Goal: Task Accomplishment & Management: Use online tool/utility

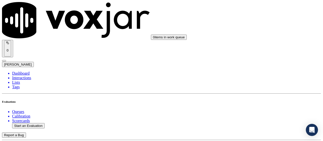
scroll to position [40, 0]
click at [25, 123] on button "Start an Evaluation" at bounding box center [28, 125] width 33 height 5
type input "20250826-112500_4848441952-all.mp3"
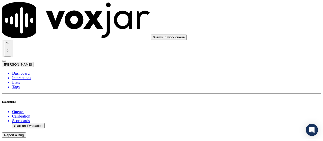
type input "lili"
type input "[DATE]T14:00"
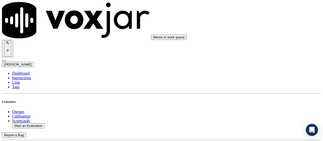
scroll to position [48, 0]
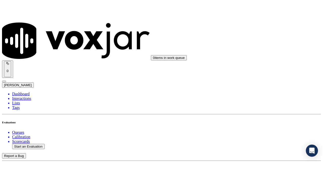
scroll to position [50, 0]
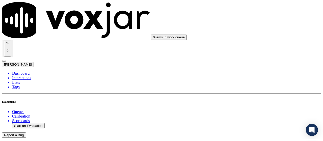
type input "Covek [PERSON_NAME]"
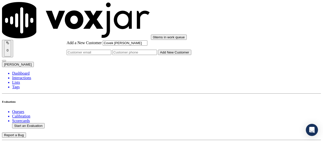
type input "Covek [PERSON_NAME]"
click at [157, 55] on input "Add a New Customer" at bounding box center [134, 52] width 45 height 5
paste input "4848441952"
type input "4848441952"
click at [180, 55] on button "Add New Customer" at bounding box center [174, 52] width 33 height 5
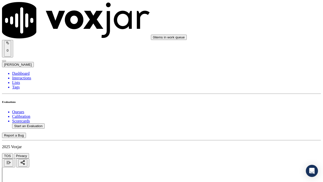
drag, startPoint x: 270, startPoint y: 162, endPoint x: 270, endPoint y: 131, distance: 31.6
click at [265, 109] on div "Yes" at bounding box center [269, 108] width 57 height 5
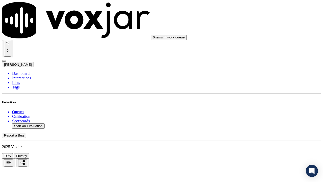
click at [254, 29] on div "Yes" at bounding box center [269, 26] width 57 height 5
click at [265, 92] on div "Yes" at bounding box center [269, 90] width 57 height 5
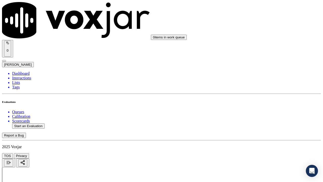
click at [269, 76] on div "N/A" at bounding box center [269, 73] width 57 height 5
click at [263, 141] on div "N/A" at bounding box center [269, 161] width 57 height 5
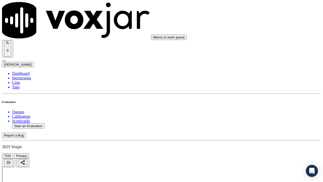
click at [259, 21] on div "Yes" at bounding box center [269, 20] width 57 height 5
click at [265, 98] on div "Yes" at bounding box center [269, 96] width 57 height 5
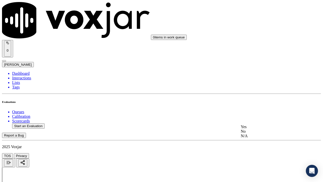
click at [254, 129] on div "Yes" at bounding box center [269, 126] width 57 height 5
click at [257, 29] on div "Yes" at bounding box center [269, 27] width 57 height 5
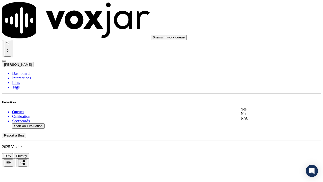
click at [261, 111] on div "Yes" at bounding box center [269, 109] width 57 height 5
click at [258, 38] on div "Yes" at bounding box center [269, 36] width 57 height 5
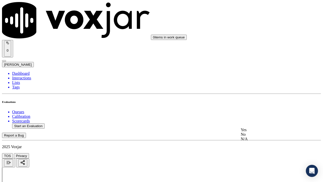
click at [258, 132] on div "Yes" at bounding box center [269, 129] width 57 height 5
click at [261, 44] on div "Yes" at bounding box center [269, 42] width 57 height 5
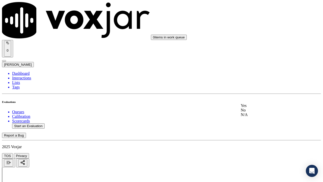
click at [262, 107] on div "Yes" at bounding box center [269, 105] width 57 height 5
click at [253, 133] on div "Yes" at bounding box center [269, 130] width 57 height 5
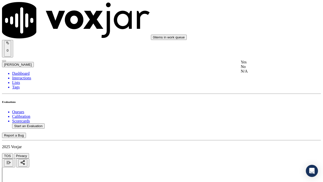
click at [263, 62] on div "Yes" at bounding box center [269, 62] width 57 height 5
click at [261, 133] on div "Yes" at bounding box center [269, 132] width 57 height 5
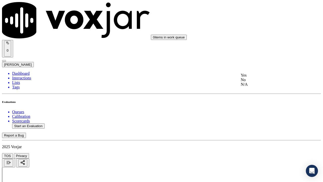
click at [264, 78] on div "Yes" at bounding box center [269, 75] width 57 height 5
click at [256, 129] on div "Yes" at bounding box center [269, 126] width 57 height 5
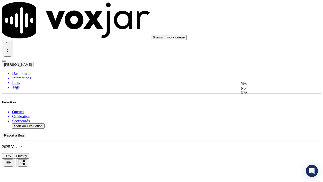
click at [254, 86] on div "Yes" at bounding box center [269, 84] width 57 height 5
drag, startPoint x: 262, startPoint y: 143, endPoint x: 262, endPoint y: 149, distance: 6.1
click at [263, 141] on div "Yes" at bounding box center [269, 153] width 57 height 5
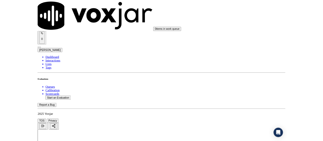
scroll to position [1468, 0]
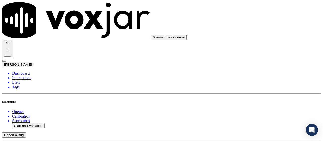
click at [39, 123] on button "Start an Evaluation" at bounding box center [28, 125] width 33 height 5
type input "20250826-201101_8143161034-all.mp3"
type input "lui"
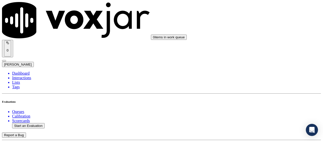
type input "[DATE]T14:02"
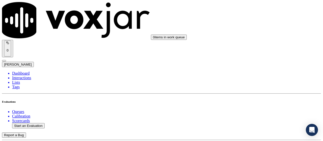
scroll to position [66, 0]
type input "DENY BELL"
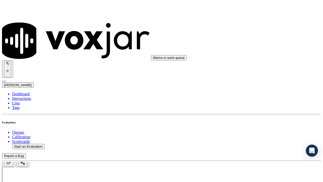
scroll to position [76, 0]
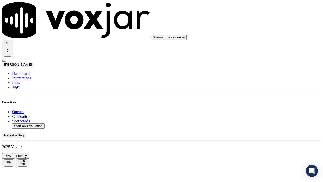
click at [266, 110] on div "Yes" at bounding box center [269, 108] width 57 height 5
click at [259, 79] on div "Yes" at bounding box center [269, 76] width 57 height 5
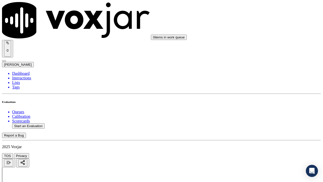
click at [261, 141] on div "N/A" at bounding box center [269, 149] width 57 height 5
click at [259, 141] on div "Yes" at bounding box center [269, 140] width 57 height 5
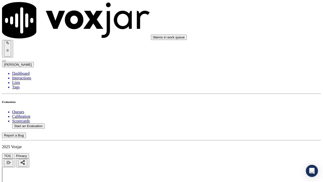
click at [258, 126] on div "N/A" at bounding box center [269, 124] width 57 height 5
click at [261, 139] on div "N/A" at bounding box center [269, 136] width 57 height 5
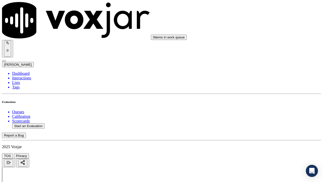
scroll to position [404, 0]
click at [254, 73] on div "Yes" at bounding box center [269, 70] width 57 height 5
drag, startPoint x: 263, startPoint y: 141, endPoint x: 261, endPoint y: 153, distance: 12.9
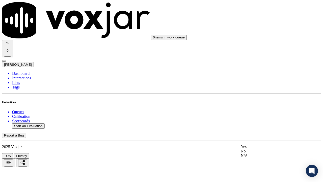
click at [262, 141] on div "Yes" at bounding box center [269, 146] width 57 height 5
click at [260, 92] on div "Yes" at bounding box center [269, 90] width 57 height 5
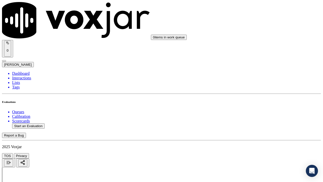
click at [260, 80] on div "Yes" at bounding box center [269, 77] width 57 height 5
click at [257, 123] on div "Yes" at bounding box center [269, 120] width 57 height 5
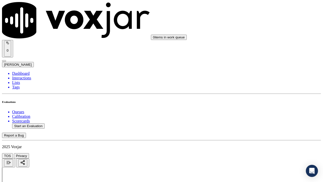
click at [255, 125] on div "Yes" at bounding box center [269, 123] width 57 height 5
click at [261, 132] on div "Yes" at bounding box center [269, 129] width 57 height 5
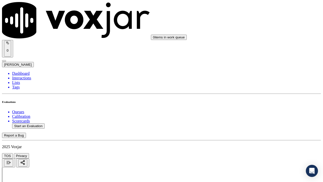
scroll to position [909, 0]
click at [264, 119] on div "Yes" at bounding box center [269, 117] width 57 height 5
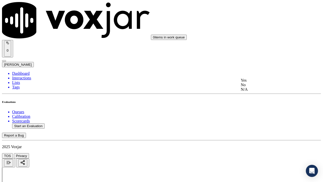
click at [256, 83] on div "Yes" at bounding box center [269, 80] width 57 height 5
click at [259, 96] on div "Yes" at bounding box center [269, 93] width 57 height 5
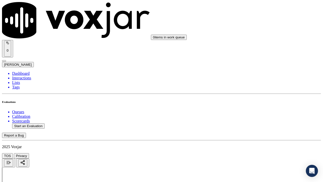
click at [258, 64] on div "Yes" at bounding box center [269, 62] width 57 height 5
click at [259, 134] on div "Yes" at bounding box center [269, 132] width 57 height 5
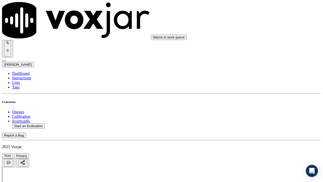
click at [267, 51] on div "Yes" at bounding box center [269, 50] width 57 height 5
click at [254, 42] on div "Yes" at bounding box center [269, 39] width 57 height 5
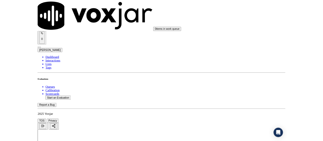
scroll to position [1468, 0]
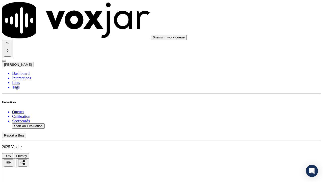
click at [262, 57] on div "Yes" at bounding box center [269, 55] width 57 height 5
click at [256, 127] on div "Yes" at bounding box center [269, 124] width 57 height 5
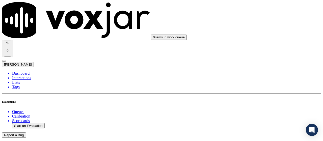
click at [29, 123] on button "Start an Evaluation" at bounding box center [28, 125] width 33 height 5
type input "20250826-123440_8146190865-all.mp3"
type input "ca"
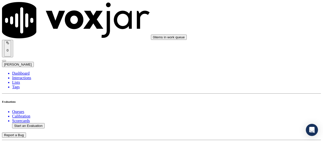
type input "[DATE]T14:17"
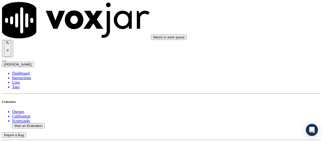
scroll to position [76, 0]
type input "[PERSON_NAME]"
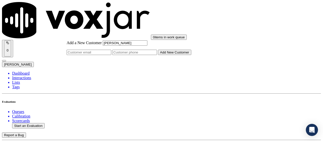
type input "[PERSON_NAME]"
click at [157, 55] on input "Add a New Customer" at bounding box center [134, 52] width 45 height 5
paste input "8146190865"
paste input "8149153648"
type input "8146190865-8149153648"
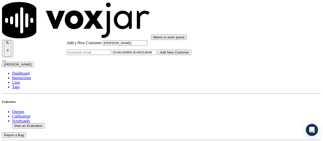
click at [185, 55] on button "Add New Customer" at bounding box center [174, 52] width 33 height 5
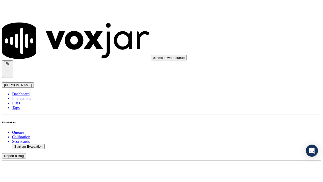
scroll to position [124, 0]
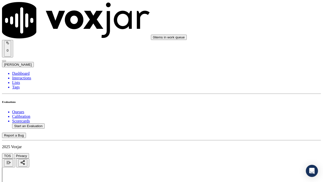
click at [254, 110] on div "Yes" at bounding box center [269, 108] width 57 height 5
click at [261, 78] on div "Yes" at bounding box center [269, 76] width 57 height 5
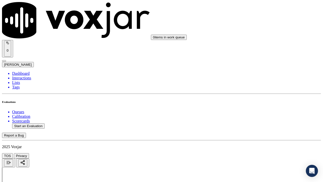
click at [258, 141] on div "Yes" at bounding box center [269, 140] width 57 height 5
click at [261, 114] on div "Yes" at bounding box center [269, 115] width 57 height 5
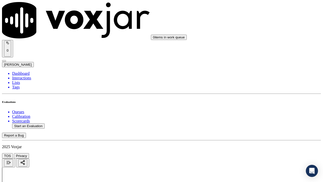
scroll to position [303, 0]
click at [263, 104] on div "Yes" at bounding box center [269, 102] width 57 height 5
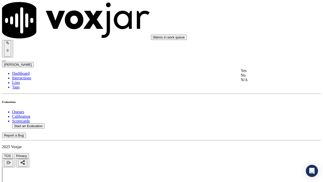
click at [265, 73] on div "Yes" at bounding box center [269, 70] width 57 height 5
click at [264, 141] on div "Yes" at bounding box center [269, 146] width 57 height 5
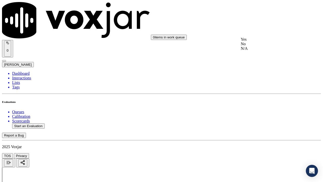
click at [253, 42] on div "Yes" at bounding box center [269, 39] width 57 height 5
click at [265, 55] on div "Yes" at bounding box center [269, 52] width 57 height 5
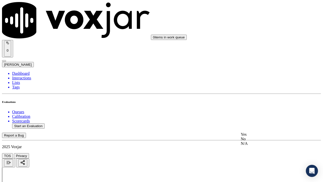
click at [268, 137] on div "Yes" at bounding box center [269, 134] width 57 height 5
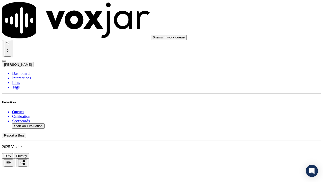
scroll to position [757, 0]
click at [265, 112] on div "Yes" at bounding box center [269, 111] width 57 height 5
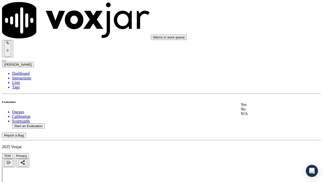
click at [260, 107] on div "Yes" at bounding box center [269, 104] width 57 height 5
click at [256, 69] on div "Yes" at bounding box center [269, 67] width 57 height 5
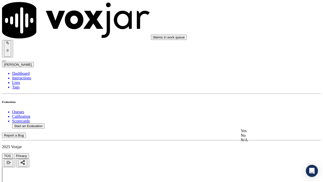
click at [257, 131] on div "Yes" at bounding box center [269, 131] width 57 height 5
click at [255, 94] on div "Yes" at bounding box center [269, 93] width 57 height 5
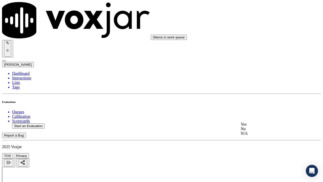
click at [249, 126] on div "Yes" at bounding box center [269, 124] width 57 height 5
click at [250, 107] on div "Yes" at bounding box center [269, 106] width 57 height 5
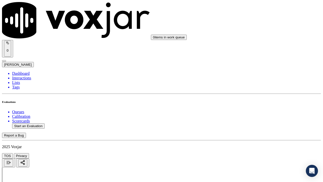
drag, startPoint x: 255, startPoint y: 118, endPoint x: 258, endPoint y: 123, distance: 5.6
click at [259, 128] on div "Yes" at bounding box center [269, 125] width 57 height 5
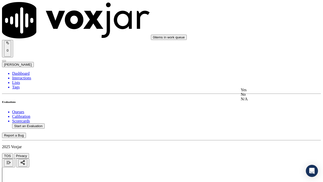
click at [252, 92] on div "Yes" at bounding box center [269, 90] width 57 height 5
click at [251, 123] on div "Yes" at bounding box center [269, 120] width 57 height 5
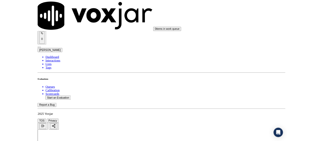
scroll to position [1464, 0]
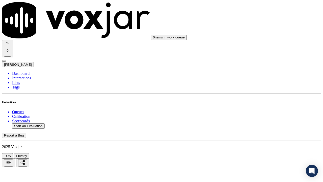
click at [260, 131] on div "Yes" at bounding box center [269, 128] width 57 height 5
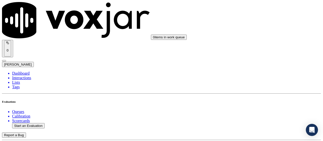
click at [32, 123] on button "Start an Evaluation" at bounding box center [28, 125] width 33 height 5
type input "20250826-163822_6316449052-all.mp3"
type input "isis"
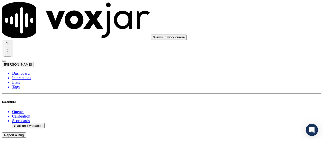
drag, startPoint x: 168, startPoint y: 55, endPoint x: 178, endPoint y: 61, distance: 11.6
type input "[DATE]T14:44"
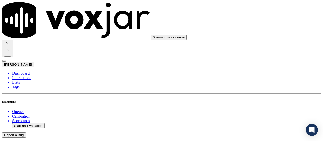
scroll to position [48, 0]
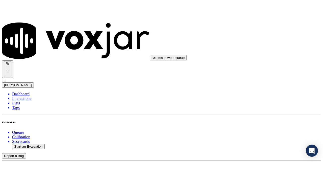
scroll to position [50, 0]
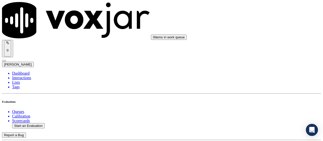
type input "ROSEMYRTHA [PERSON_NAME]"
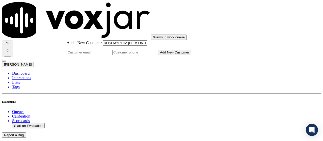
type input "ROSEMYRTHA [PERSON_NAME]"
click at [157, 55] on input "Add a New Customer" at bounding box center [134, 52] width 45 height 5
paste input "6316449052"
type input "6316449052"
click at [174, 55] on button "Add New Customer" at bounding box center [174, 52] width 33 height 5
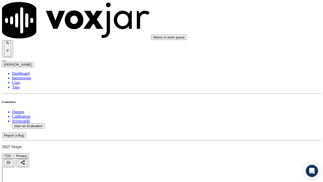
scroll to position [76, 0]
drag, startPoint x: 265, startPoint y: 101, endPoint x: 267, endPoint y: 109, distance: 8.3
click at [252, 110] on div "Yes" at bounding box center [269, 108] width 57 height 5
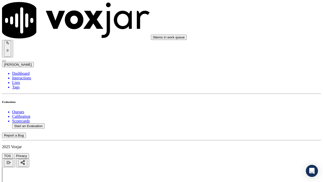
click at [253, 101] on div "Yes" at bounding box center [269, 102] width 57 height 5
click at [262, 91] on div "Yes" at bounding box center [269, 90] width 57 height 5
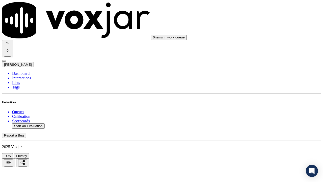
scroll to position [252, 0]
click at [261, 76] on div "N/A" at bounding box center [269, 73] width 57 height 5
click at [254, 141] on div "N/A" at bounding box center [269, 161] width 57 height 5
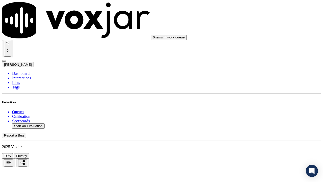
scroll to position [404, 0]
click at [263, 72] on div "Yes" at bounding box center [269, 70] width 57 height 5
click at [261, 141] on div "Yes" at bounding box center [269, 146] width 57 height 5
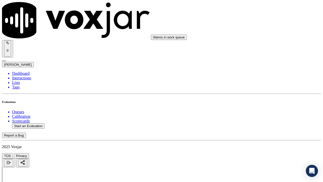
scroll to position [555, 0]
click at [252, 66] on div "Yes" at bounding box center [269, 64] width 57 height 5
click at [256, 130] on div "Yes" at bounding box center [269, 128] width 57 height 5
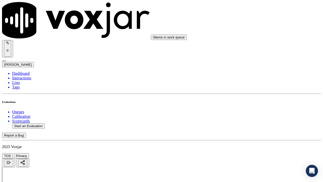
scroll to position [707, 0]
drag, startPoint x: 257, startPoint y: 61, endPoint x: 272, endPoint y: 85, distance: 27.6
click at [258, 61] on div "Yes" at bounding box center [269, 58] width 57 height 5
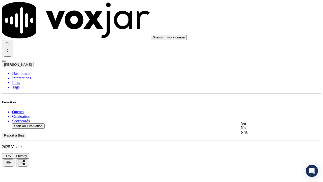
click at [259, 122] on div "Yes No N/A" at bounding box center [269, 128] width 57 height 14
click at [259, 125] on div "Yes" at bounding box center [269, 123] width 57 height 5
click at [258, 106] on div "Yes" at bounding box center [269, 104] width 57 height 5
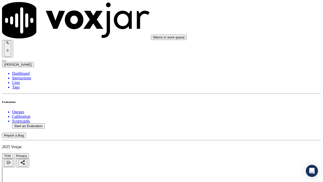
scroll to position [1010, 0]
click at [262, 82] on div "Yes" at bounding box center [269, 80] width 57 height 5
click at [262, 141] on div "Yes" at bounding box center [269, 144] width 57 height 5
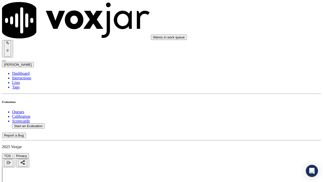
scroll to position [1161, 0]
click at [258, 64] on div "Yes" at bounding box center [269, 62] width 57 height 5
click at [259, 134] on div "Yes" at bounding box center [269, 132] width 57 height 5
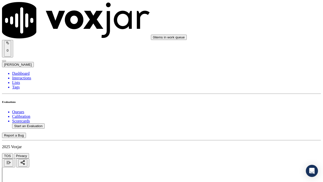
scroll to position [1313, 0]
click at [257, 52] on div "Yes" at bounding box center [269, 50] width 57 height 5
click at [260, 141] on div "Yes" at bounding box center [269, 140] width 57 height 5
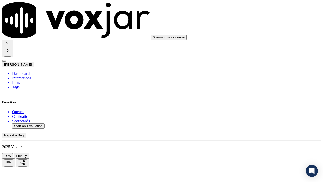
scroll to position [1414, 0]
click at [264, 111] on div "Yes" at bounding box center [269, 109] width 57 height 5
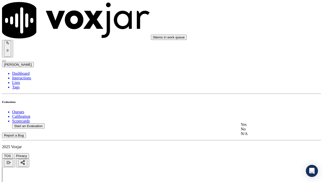
click at [267, 126] on div "Yes" at bounding box center [269, 124] width 57 height 5
click at [270, 125] on div "Yes" at bounding box center [269, 124] width 56 height 5
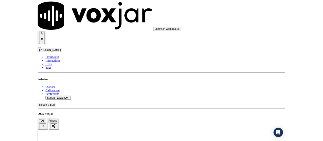
scroll to position [1468, 0]
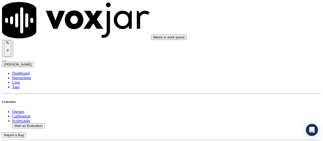
click at [42, 119] on li "Scorecards" at bounding box center [166, 121] width 309 height 5
click at [35, 123] on button "Start an Evaluation" at bounding box center [28, 125] width 33 height 5
type input "20250826-114520_2029715030-all.mp3"
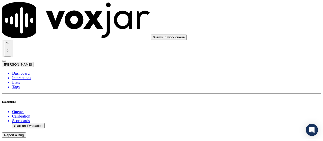
type input "jo"
type input "[DATE]T15:04"
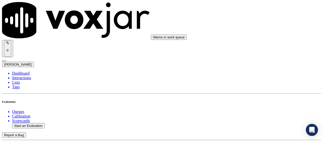
scroll to position [48, 0]
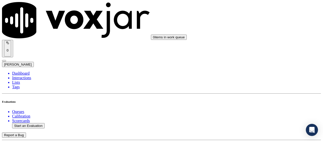
scroll to position [50, 0]
type input "[PERSON_NAME]"
drag, startPoint x: 189, startPoint y: 32, endPoint x: 186, endPoint y: 33, distance: 3.1
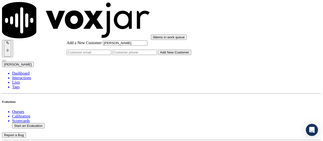
type input "[PERSON_NAME]"
click at [157, 55] on input "Add a New Customer" at bounding box center [134, 52] width 45 height 5
paste input "2029715030"
paste input "2028409611"
type input "2029715030-2028409611"
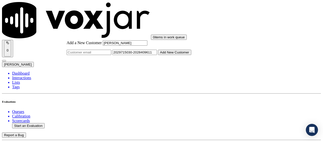
click at [190, 55] on button "Add New Customer" at bounding box center [174, 52] width 33 height 5
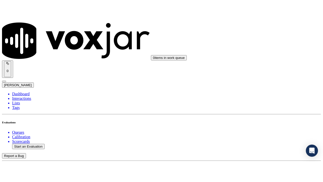
scroll to position [101, 0]
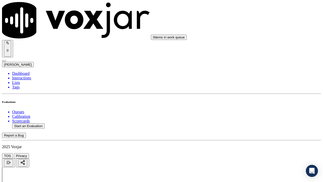
click at [254, 110] on div "Yes" at bounding box center [269, 108] width 57 height 5
click at [262, 79] on div "Yes" at bounding box center [269, 76] width 57 height 5
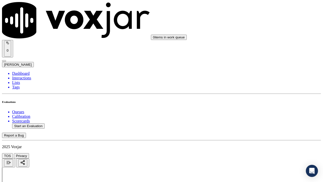
click at [258, 67] on div "Yes" at bounding box center [269, 64] width 57 height 5
click at [255, 141] on div "N/A" at bounding box center [269, 149] width 57 height 5
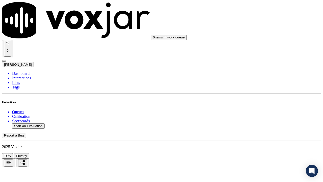
click at [261, 88] on div "N/A" at bounding box center [269, 86] width 57 height 5
click at [257, 72] on div "Yes" at bounding box center [269, 70] width 57 height 5
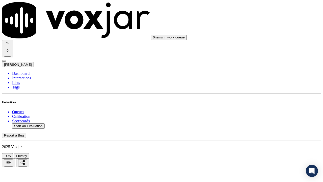
scroll to position [480, 0]
click at [257, 72] on div "Yes" at bounding box center [269, 70] width 57 height 5
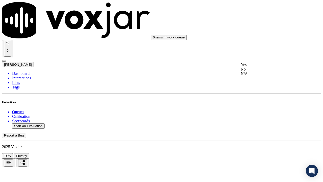
click at [258, 67] on div "Yes" at bounding box center [269, 64] width 57 height 5
click at [253, 55] on div "Yes" at bounding box center [269, 52] width 57 height 5
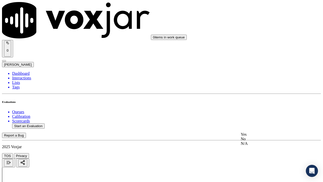
click at [257, 137] on div "Yes" at bounding box center [269, 134] width 57 height 5
click at [257, 86] on div "Yes" at bounding box center [269, 86] width 57 height 5
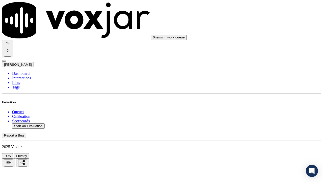
click at [265, 82] on div "Yes" at bounding box center [269, 79] width 57 height 5
click at [258, 141] on div "Yes" at bounding box center [269, 143] width 57 height 5
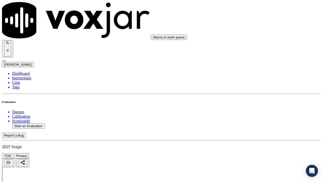
click at [252, 54] on div "Yes No N/A" at bounding box center [269, 60] width 57 height 14
drag, startPoint x: 255, startPoint y: 58, endPoint x: 266, endPoint y: 114, distance: 56.6
click at [255, 62] on div "Yes No N/A" at bounding box center [269, 60] width 57 height 14
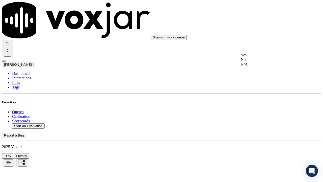
click at [256, 57] on div "Yes" at bounding box center [269, 55] width 57 height 5
click at [256, 121] on div "Yes" at bounding box center [269, 118] width 57 height 5
drag, startPoint x: 259, startPoint y: 55, endPoint x: 260, endPoint y: 58, distance: 2.8
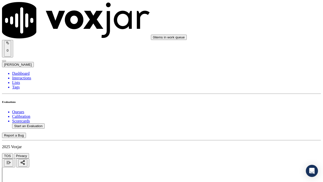
click at [260, 64] on div "Yes" at bounding box center [269, 62] width 57 height 5
click at [253, 133] on div "Yes" at bounding box center [269, 132] width 57 height 5
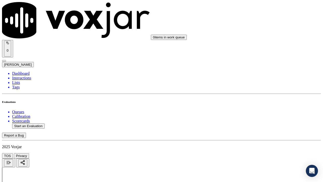
click at [257, 78] on div "Yes" at bounding box center [269, 75] width 57 height 5
click at [255, 129] on div "Yes" at bounding box center [269, 126] width 57 height 5
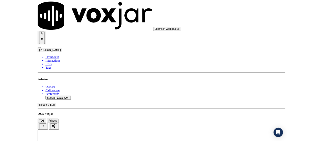
scroll to position [1464, 0]
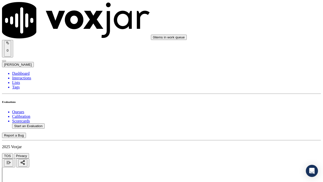
click at [261, 61] on div "Yes" at bounding box center [269, 58] width 57 height 5
click at [250, 129] on div "Yes" at bounding box center [269, 128] width 57 height 5
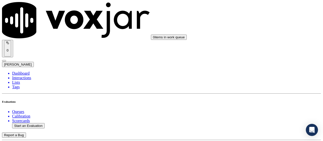
click at [34, 123] on button "Start an Evaluation" at bounding box center [28, 125] width 33 height 5
type input "20250826-120544_8622247582-all.mp3"
type input "lui"
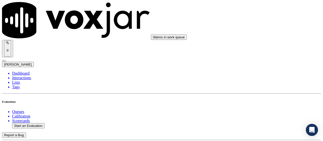
type input "[DATE]T15:16"
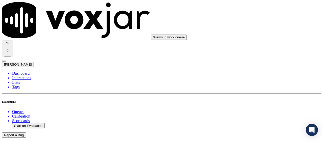
scroll to position [50, 0]
type input "[PERSON_NAME]"
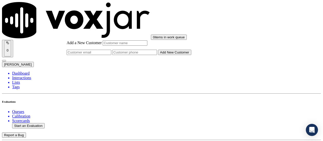
click at [157, 55] on input "Add a New Customer" at bounding box center [134, 52] width 45 height 5
paste input "8622247582"
type input "8622247582"
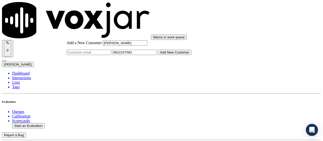
type input "[PERSON_NAME]"
click at [188, 55] on button "Add New Customer" at bounding box center [174, 52] width 33 height 5
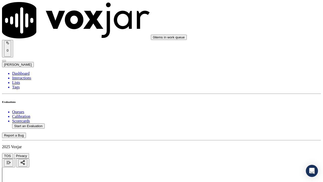
click at [261, 110] on div "Yes" at bounding box center [269, 108] width 57 height 5
click at [258, 103] on div "Yes" at bounding box center [269, 102] width 57 height 5
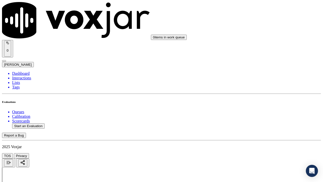
scroll to position [202, 0]
drag, startPoint x: 256, startPoint y: 40, endPoint x: 269, endPoint y: 74, distance: 36.4
click at [256, 40] on div "Yes" at bounding box center [269, 39] width 57 height 5
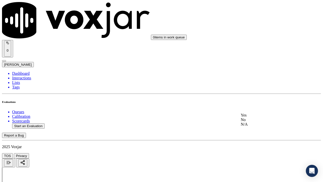
click at [264, 126] on div "N/A" at bounding box center [269, 124] width 57 height 5
click at [252, 63] on div "N/A" at bounding box center [269, 60] width 57 height 5
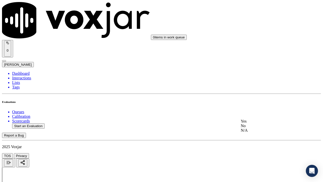
click at [261, 123] on div "Yes" at bounding box center [269, 121] width 57 height 5
click at [253, 46] on div "Yes" at bounding box center [269, 45] width 57 height 5
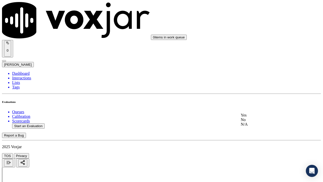
click at [260, 117] on div "Yes" at bounding box center [269, 115] width 57 height 5
drag, startPoint x: 257, startPoint y: 22, endPoint x: 257, endPoint y: 32, distance: 10.4
click at [257, 30] on div "Yes" at bounding box center [269, 27] width 57 height 5
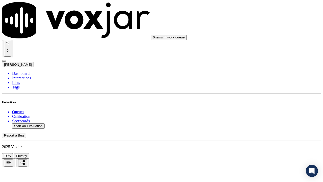
click at [252, 111] on div "Yes" at bounding box center [269, 109] width 57 height 5
click at [254, 63] on div "Yes" at bounding box center [269, 61] width 57 height 5
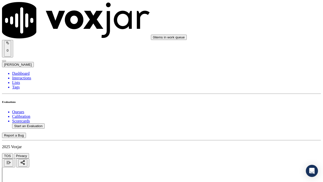
click at [255, 141] on div "Yes" at bounding box center [269, 155] width 57 height 5
click at [260, 44] on div "Yes" at bounding box center [269, 42] width 57 height 5
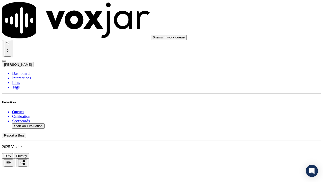
click at [260, 108] on div "Yes" at bounding box center [269, 105] width 57 height 5
click at [254, 132] on div "Yes" at bounding box center [269, 130] width 57 height 5
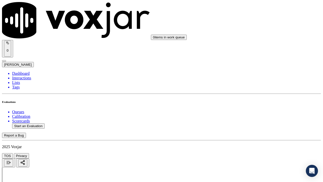
click at [254, 64] on div "Yes" at bounding box center [269, 62] width 57 height 5
click at [257, 134] on div "Yes" at bounding box center [269, 132] width 57 height 5
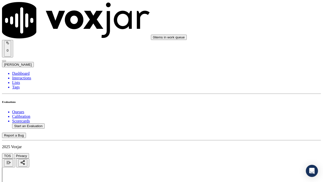
click at [256, 52] on div "Yes" at bounding box center [269, 50] width 57 height 5
click at [254, 141] on div "Yes" at bounding box center [269, 140] width 57 height 5
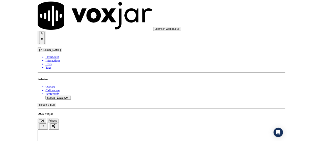
scroll to position [1464, 0]
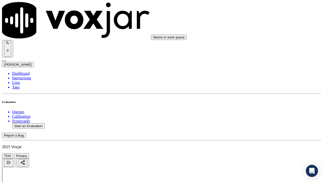
click at [256, 60] on div "Yes" at bounding box center [269, 58] width 57 height 5
click at [257, 131] on div "Yes" at bounding box center [269, 128] width 57 height 5
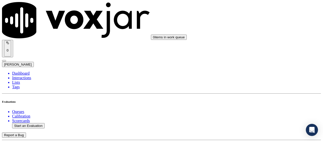
click at [28, 123] on button "Start an Evaluation" at bounding box center [28, 125] width 33 height 5
type input "20250826-172436_4846557515-all.mp3"
type input "lui"
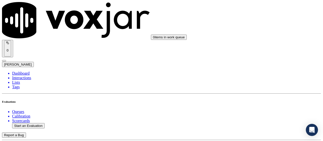
type input "[DATE]T15:22"
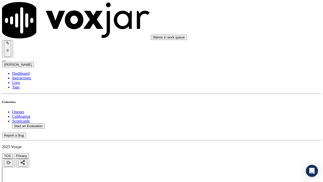
drag, startPoint x: 186, startPoint y: 170, endPoint x: 192, endPoint y: 174, distance: 7.3
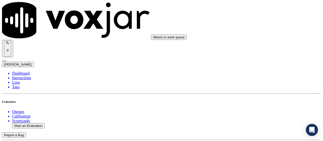
scroll to position [76, 0]
type input "[PERSON_NAME]"
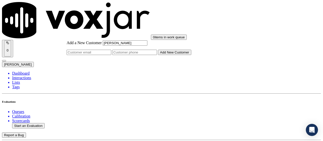
type input "[PERSON_NAME]"
click at [157, 55] on input "Add a New Customer" at bounding box center [134, 52] width 45 height 5
paste input "4846557515"
paste input "8352045314"
type input "4846557515-8352045314"
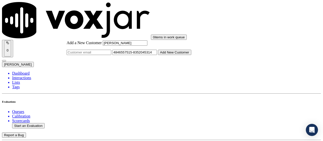
click at [191, 55] on button "Add New Customer" at bounding box center [174, 52] width 33 height 5
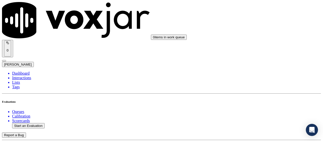
drag, startPoint x: 260, startPoint y: 73, endPoint x: 257, endPoint y: 79, distance: 6.5
click at [254, 85] on div "Yes" at bounding box center [269, 83] width 57 height 5
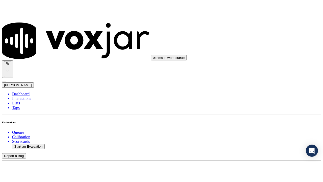
scroll to position [76, 0]
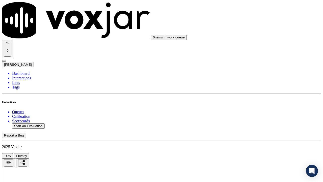
click at [256, 104] on div "Yes" at bounding box center [269, 102] width 57 height 5
click at [260, 117] on div "Yes" at bounding box center [269, 115] width 57 height 5
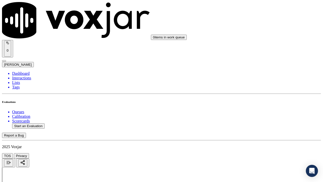
scroll to position [202, 0]
click at [258, 126] on div "N/A" at bounding box center [269, 124] width 57 height 5
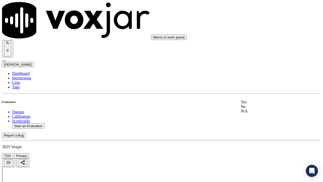
click at [260, 113] on div "N/A" at bounding box center [269, 111] width 57 height 5
click at [254, 72] on div "Yes" at bounding box center [269, 70] width 57 height 5
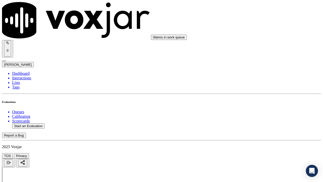
drag, startPoint x: 257, startPoint y: 96, endPoint x: 257, endPoint y: 101, distance: 5.8
click at [257, 95] on div "Yes" at bounding box center [269, 96] width 57 height 5
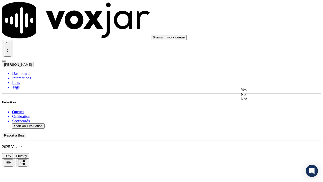
click at [254, 92] on div "Yes" at bounding box center [269, 90] width 57 height 5
click at [253, 79] on div "Yes" at bounding box center [269, 77] width 57 height 5
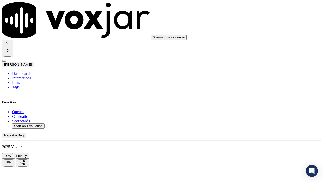
click at [255, 86] on div "Yes" at bounding box center [269, 84] width 57 height 5
click at [256, 113] on div "Yes" at bounding box center [269, 111] width 57 height 5
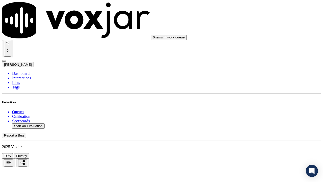
scroll to position [884, 0]
click at [254, 82] on div "Yes" at bounding box center [269, 79] width 57 height 5
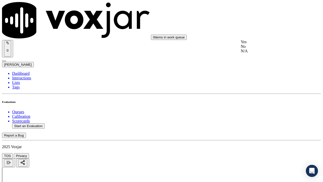
click at [253, 44] on div "Yes" at bounding box center [269, 42] width 57 height 5
click at [258, 107] on div "Yes" at bounding box center [269, 105] width 57 height 5
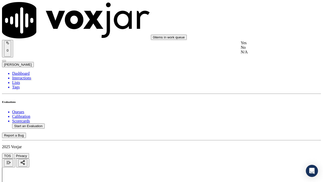
click at [256, 44] on div "Yes" at bounding box center [269, 43] width 57 height 5
click at [253, 113] on div "Yes" at bounding box center [269, 112] width 57 height 5
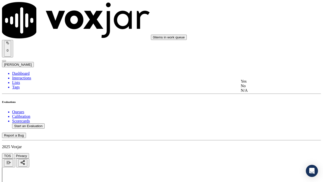
drag, startPoint x: 256, startPoint y: 85, endPoint x: 259, endPoint y: 113, distance: 28.5
click at [256, 84] on div "Yes" at bounding box center [269, 81] width 57 height 5
click at [253, 141] on div "Yes" at bounding box center [269, 151] width 57 height 5
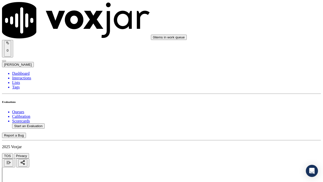
click at [252, 92] on div "Yes" at bounding box center [269, 90] width 57 height 5
click at [256, 123] on div "Yes" at bounding box center [269, 120] width 57 height 5
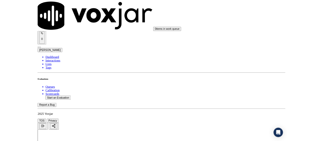
scroll to position [1468, 0]
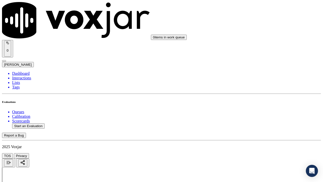
click at [255, 126] on div "Yes" at bounding box center [269, 124] width 57 height 5
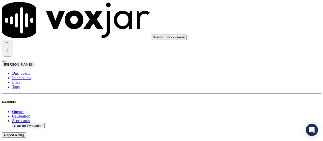
click at [34, 123] on button "Start an Evaluation" at bounding box center [28, 125] width 33 height 5
type input "20250826-131858_9046999274-all.mp3"
type input "ca"
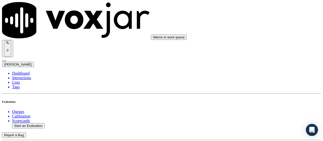
type input "[DATE]T15:43"
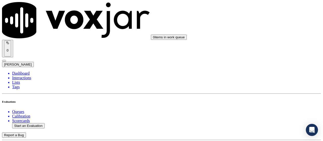
scroll to position [50, 0]
paste input "[PERSON_NAME]"
type input "[PERSON_NAME]"
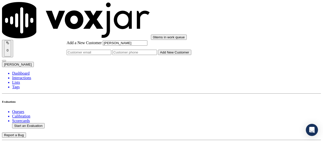
type input "[PERSON_NAME]"
drag, startPoint x: 180, startPoint y: 73, endPoint x: 149, endPoint y: 18, distance: 63.5
click at [157, 55] on input "Add a New Customer" at bounding box center [134, 52] width 45 height 5
paste input "9046999274"
paste input "9043041513"
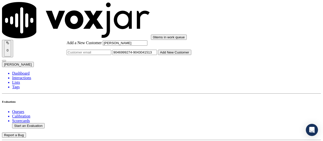
type input "9046999274-9043041513"
click at [188, 55] on button "Add New Customer" at bounding box center [174, 52] width 33 height 5
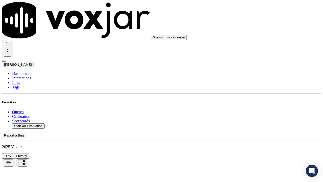
click at [262, 110] on div "Yes" at bounding box center [269, 108] width 57 height 5
drag, startPoint x: 268, startPoint y: 80, endPoint x: 283, endPoint y: 134, distance: 55.6
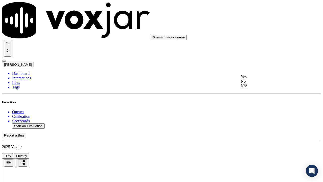
click at [268, 79] on div "Yes" at bounding box center [269, 76] width 57 height 5
click at [258, 141] on div "Yes" at bounding box center [269, 140] width 57 height 5
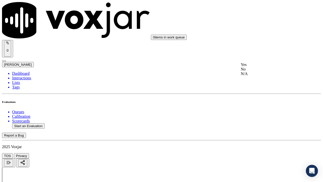
click at [264, 76] on div "N/A" at bounding box center [269, 73] width 57 height 5
click at [255, 141] on div "N/A" at bounding box center [269, 161] width 57 height 5
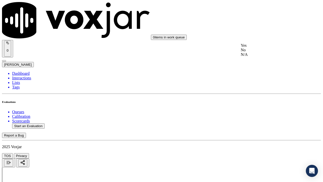
click at [254, 48] on div "Yes" at bounding box center [269, 45] width 57 height 5
click at [264, 123] on div "Yes" at bounding box center [269, 121] width 57 height 5
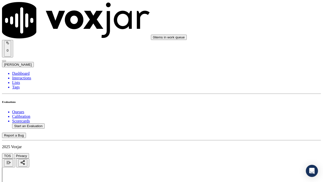
scroll to position [581, 0]
click at [260, 41] on div "Yes" at bounding box center [269, 39] width 57 height 5
click at [265, 105] on div "Yes" at bounding box center [269, 103] width 57 height 5
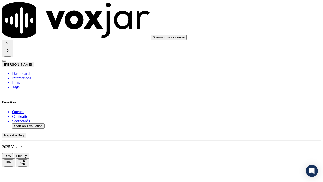
scroll to position [707, 0]
click at [261, 61] on div "Yes" at bounding box center [269, 58] width 57 height 5
click at [255, 125] on div "Yes" at bounding box center [269, 123] width 57 height 5
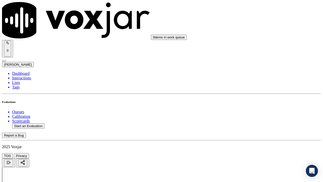
scroll to position [858, 0]
click at [268, 107] on div "Yes" at bounding box center [269, 104] width 57 height 5
click at [251, 132] on div "Yes" at bounding box center [269, 129] width 57 height 5
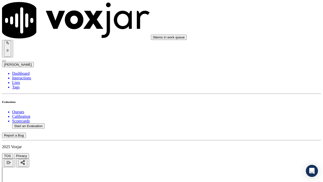
scroll to position [1010, 0]
click at [254, 81] on div "Yes" at bounding box center [269, 80] width 57 height 5
click at [260, 141] on div "Yes" at bounding box center [269, 144] width 57 height 5
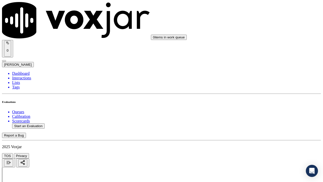
scroll to position [1161, 0]
click at [256, 63] on div "Yes" at bounding box center [269, 62] width 57 height 5
click at [260, 134] on div "Yes" at bounding box center [269, 132] width 57 height 5
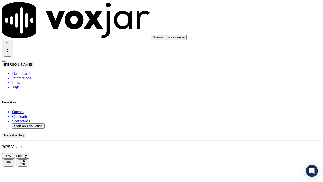
scroll to position [1313, 0]
click at [257, 52] on div "Yes" at bounding box center [269, 50] width 57 height 5
click at [260, 141] on div "Yes" at bounding box center [269, 140] width 57 height 5
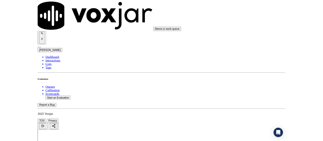
scroll to position [1464, 0]
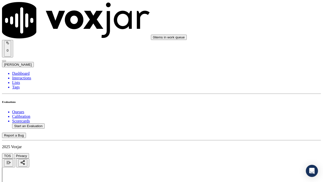
click at [258, 61] on div "Yes" at bounding box center [269, 58] width 57 height 5
click at [256, 129] on div "Yes" at bounding box center [269, 128] width 57 height 5
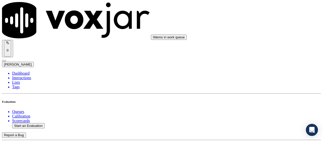
click at [25, 123] on button "Start an Evaluation" at bounding box center [28, 125] width 33 height 5
type input "20250826-113101_5137330999-all.mp3"
type input "isi"
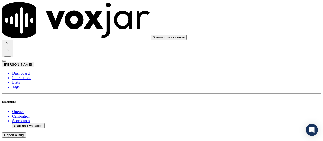
type input "[DATE]T16:09"
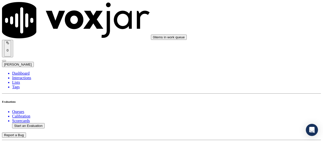
scroll to position [76, 0]
type input "[PERSON_NAME] [PERSON_NAME]"
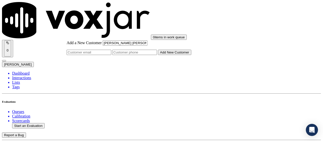
type input "[PERSON_NAME] [PERSON_NAME]"
click at [157, 55] on input "Add a New Customer" at bounding box center [134, 52] width 45 height 5
paste input "5135540286"
paste input "5137330999"
type input "5135540286-5137330999"
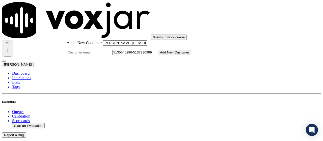
click at [191, 55] on button "Add New Customer" at bounding box center [174, 52] width 33 height 5
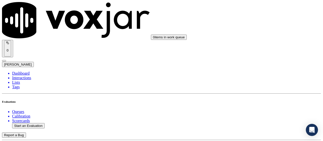
drag, startPoint x: 264, startPoint y: 112, endPoint x: 255, endPoint y: 112, distance: 8.6
click at [261, 110] on div "Yes" at bounding box center [269, 108] width 57 height 5
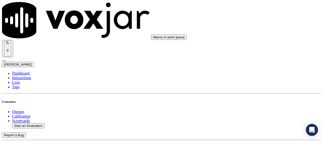
click at [263, 54] on div "Yes" at bounding box center [269, 51] width 57 height 5
click at [257, 42] on div "Yes" at bounding box center [269, 39] width 57 height 5
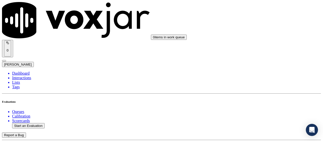
scroll to position [278, 0]
click at [261, 51] on div "N/A" at bounding box center [269, 48] width 57 height 5
click at [261, 100] on div "N/A" at bounding box center [269, 97] width 57 height 5
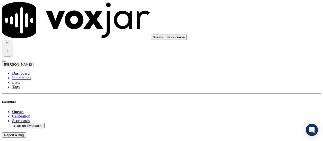
scroll to position [404, 0]
click at [259, 73] on div "Yes" at bounding box center [269, 70] width 57 height 5
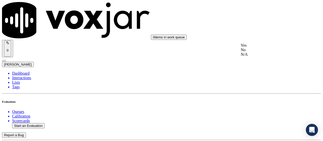
click at [255, 46] on div "Yes" at bounding box center [269, 45] width 57 height 5
click at [256, 117] on div "Yes" at bounding box center [269, 115] width 57 height 5
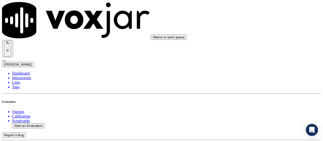
click at [256, 54] on div "Yes" at bounding box center [269, 52] width 57 height 5
drag, startPoint x: 262, startPoint y: 37, endPoint x: 265, endPoint y: 67, distance: 30.1
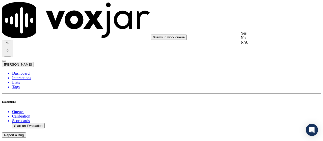
click at [262, 36] on div "Yes" at bounding box center [269, 33] width 57 height 5
click at [255, 100] on div "Yes" at bounding box center [269, 98] width 57 height 5
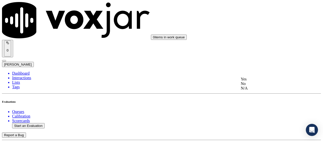
click at [263, 82] on div "Yes" at bounding box center [269, 79] width 57 height 5
click at [259, 44] on div "Yes" at bounding box center [269, 42] width 57 height 5
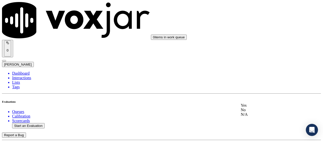
click at [255, 108] on div "Yes" at bounding box center [269, 105] width 57 height 5
click at [257, 70] on div "Yes" at bounding box center [269, 68] width 57 height 5
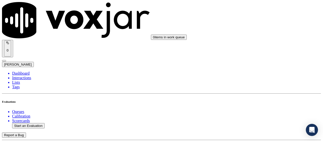
click at [256, 39] on div "Yes" at bounding box center [269, 37] width 57 height 5
click at [259, 109] on div "Yes" at bounding box center [269, 106] width 57 height 5
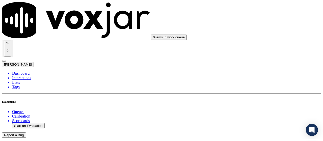
click at [258, 27] on div "Yes" at bounding box center [269, 24] width 57 height 5
click at [260, 115] on div "Yes" at bounding box center [269, 115] width 57 height 5
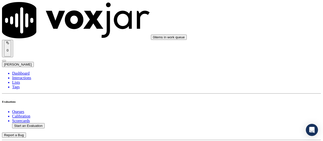
click at [262, 61] on div "Yes" at bounding box center [269, 58] width 57 height 5
click at [256, 92] on div "Yes" at bounding box center [269, 89] width 57 height 5
